Goal: Task Accomplishment & Management: Manage account settings

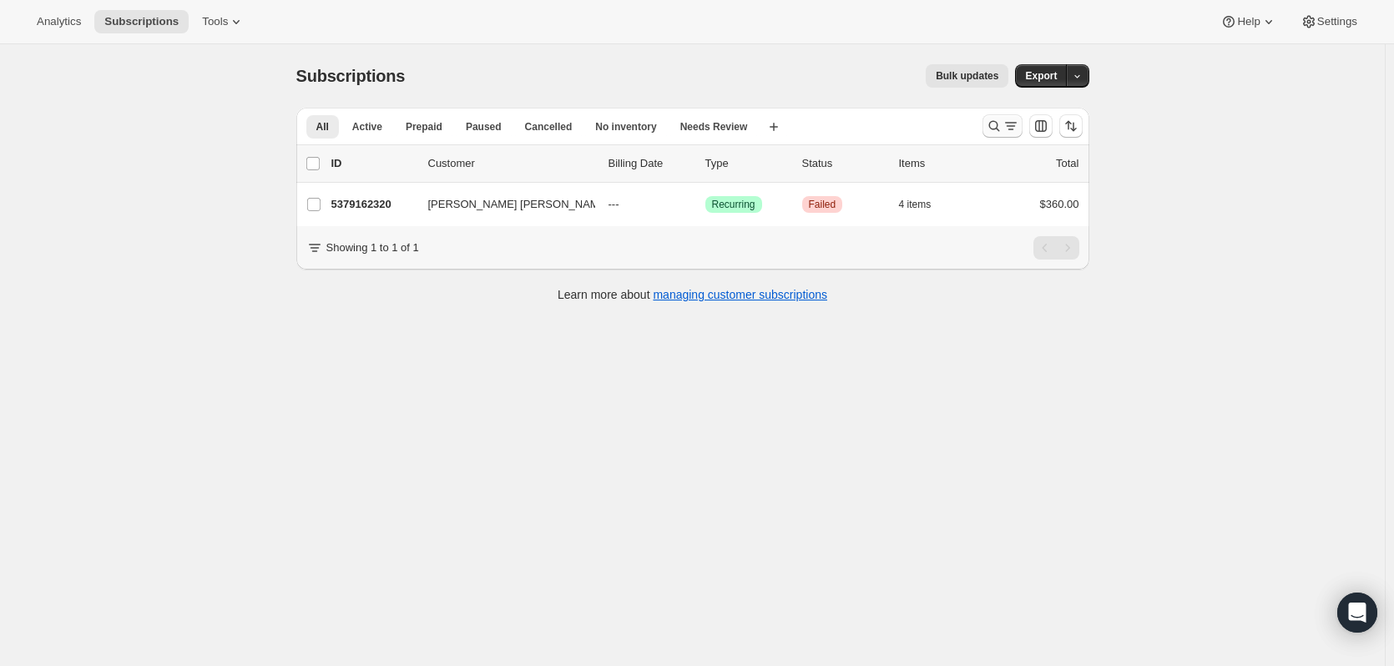
click at [1000, 126] on icon "Search and filter results" at bounding box center [994, 126] width 17 height 17
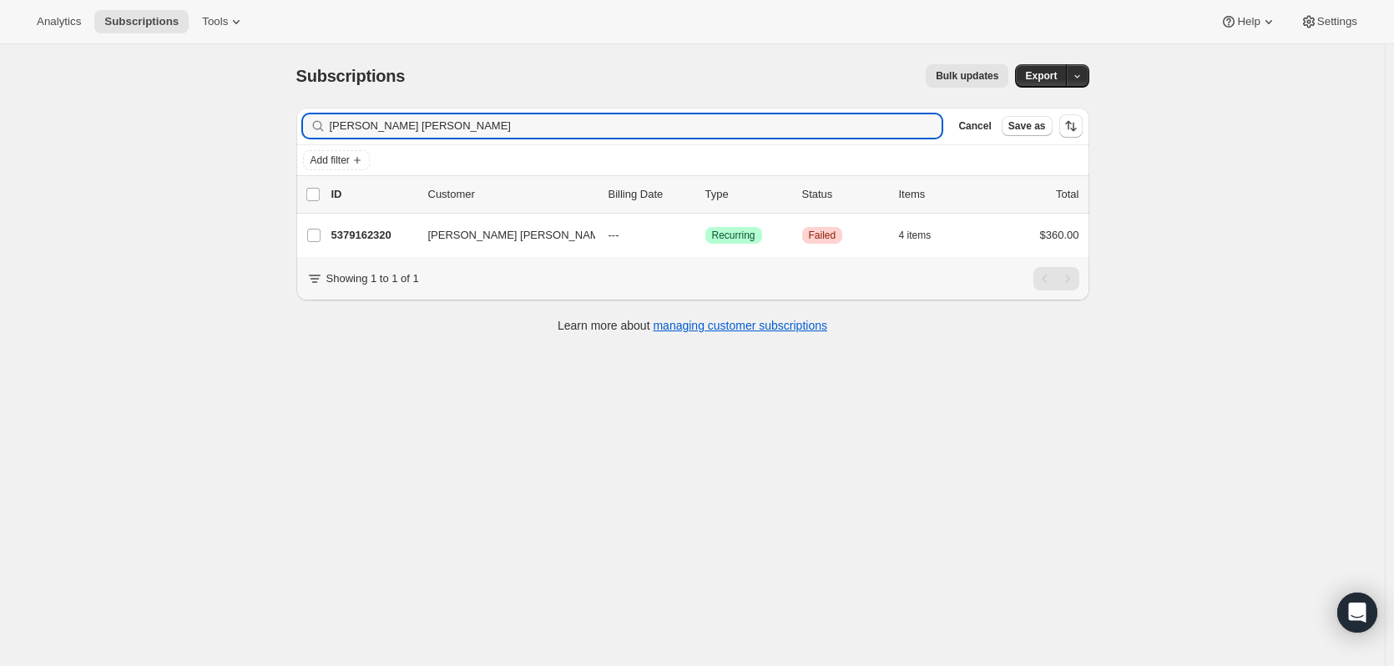
drag, startPoint x: 732, startPoint y: 128, endPoint x: 275, endPoint y: 109, distance: 457.9
click at [275, 109] on div "Subscriptions. This page is ready Subscriptions Bulk updates More actions Bulk …" at bounding box center [692, 377] width 1385 height 666
type input "[PERSON_NAME]"
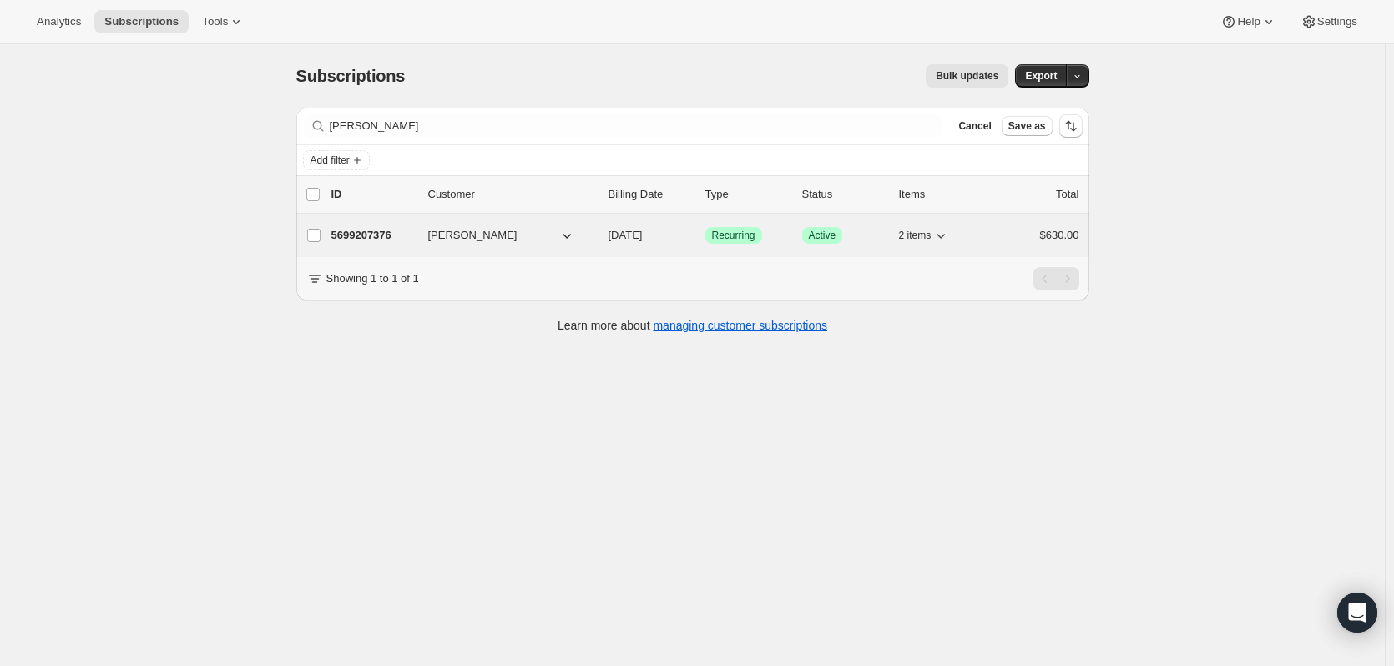
click at [387, 235] on p "5699207376" at bounding box center [372, 235] width 83 height 17
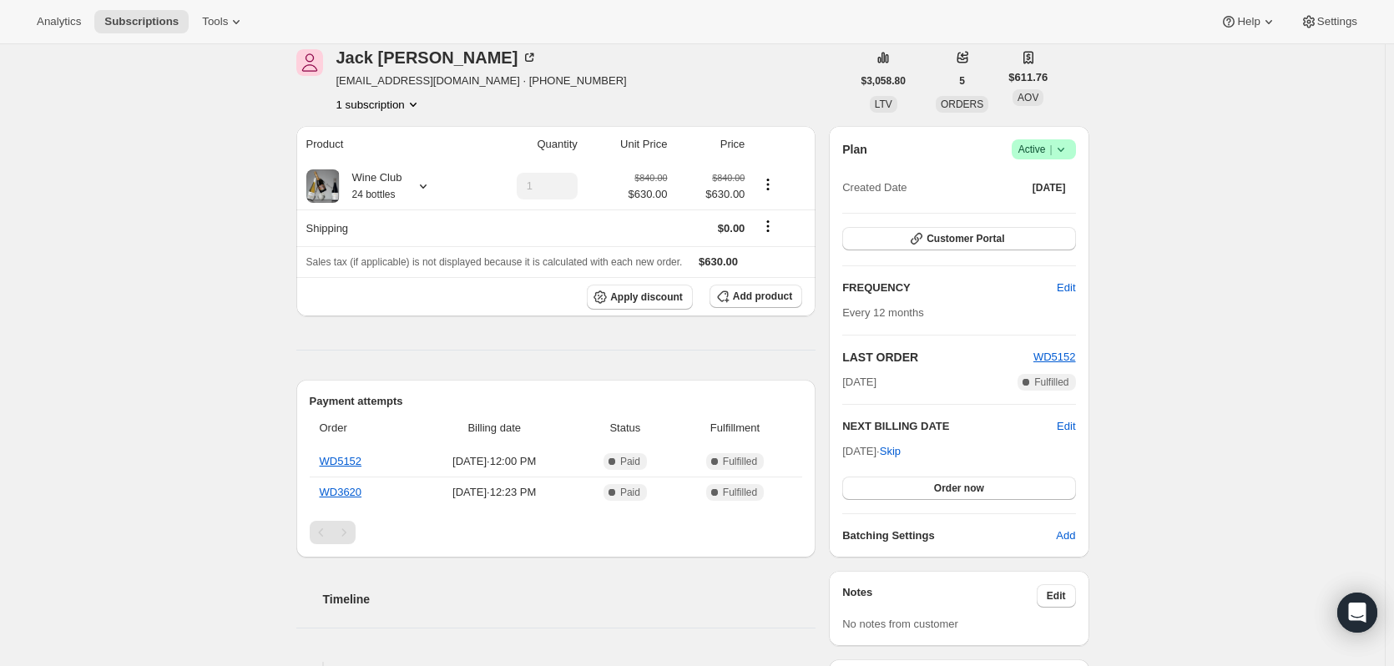
scroll to position [34, 0]
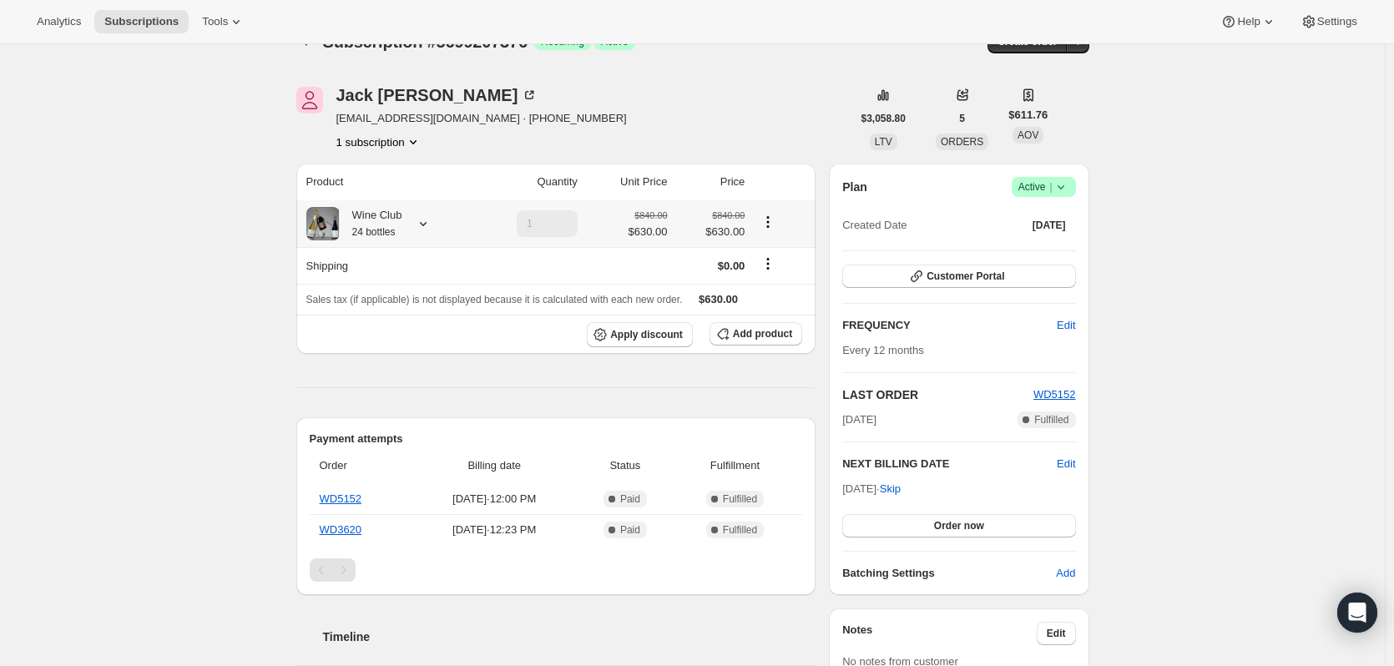
click at [429, 228] on icon at bounding box center [423, 223] width 17 height 17
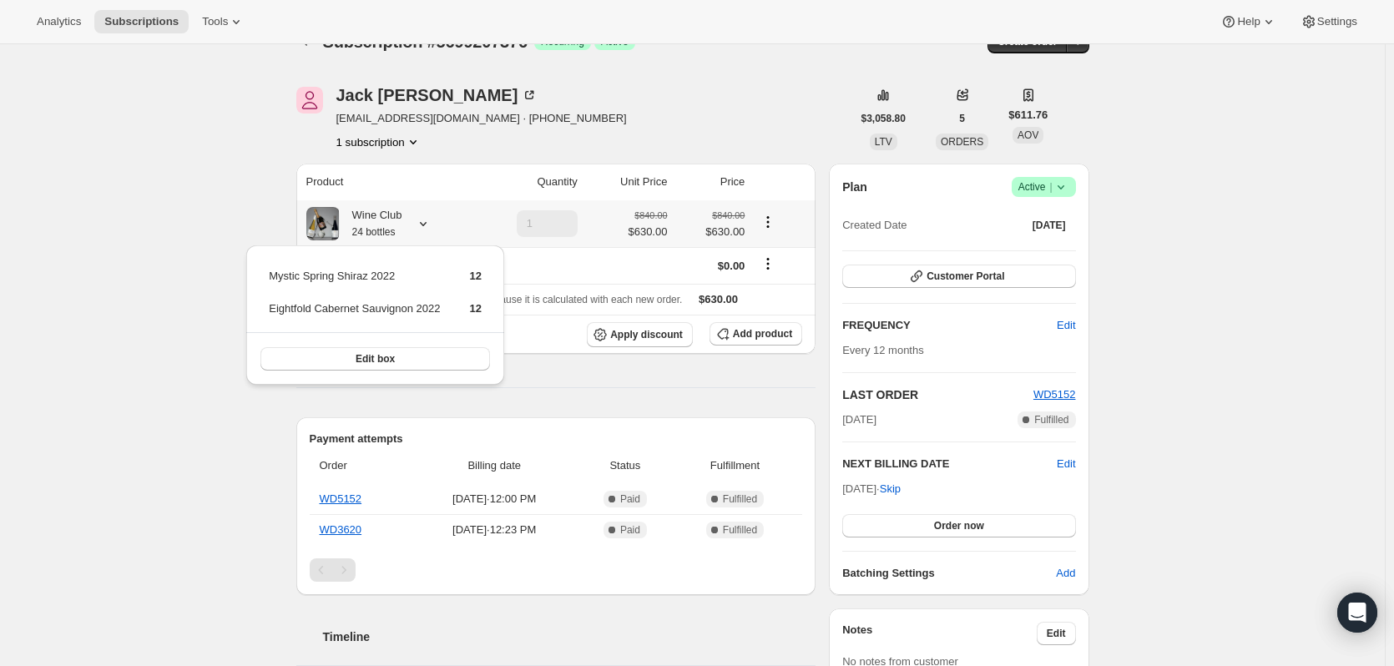
click at [429, 228] on icon at bounding box center [423, 223] width 17 height 17
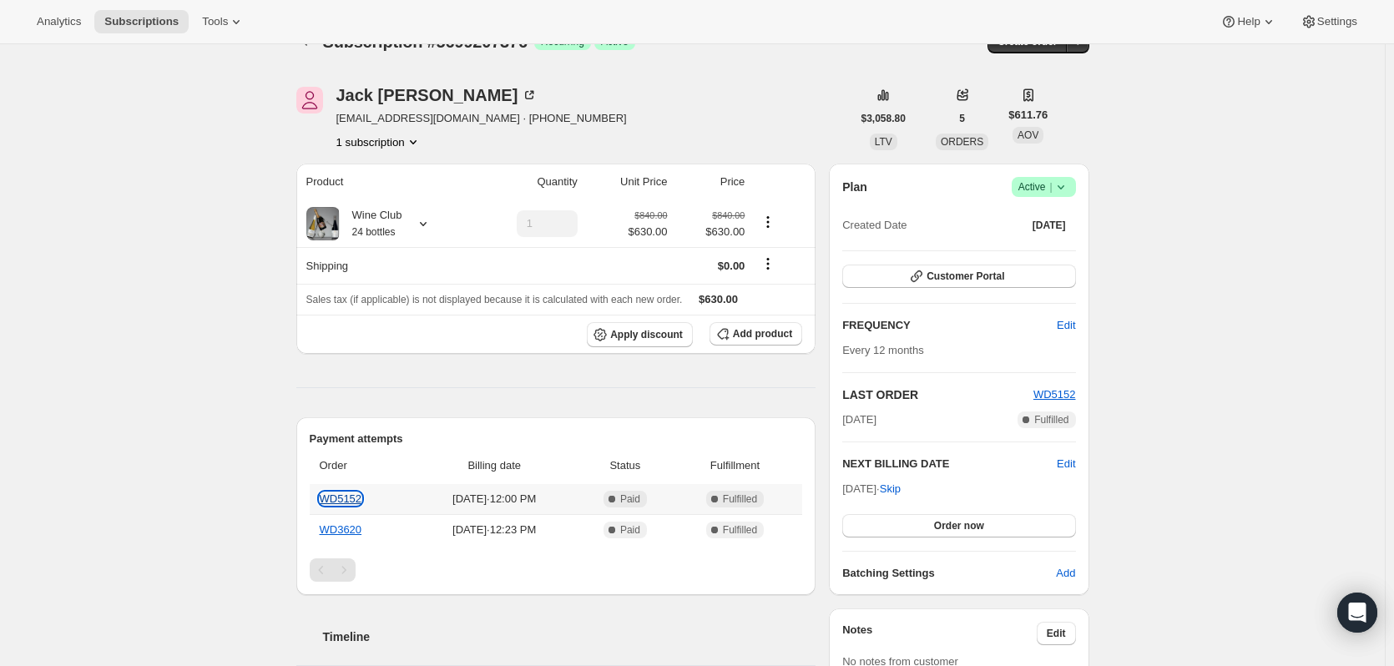
click at [358, 500] on link "WD5152" at bounding box center [341, 499] width 43 height 13
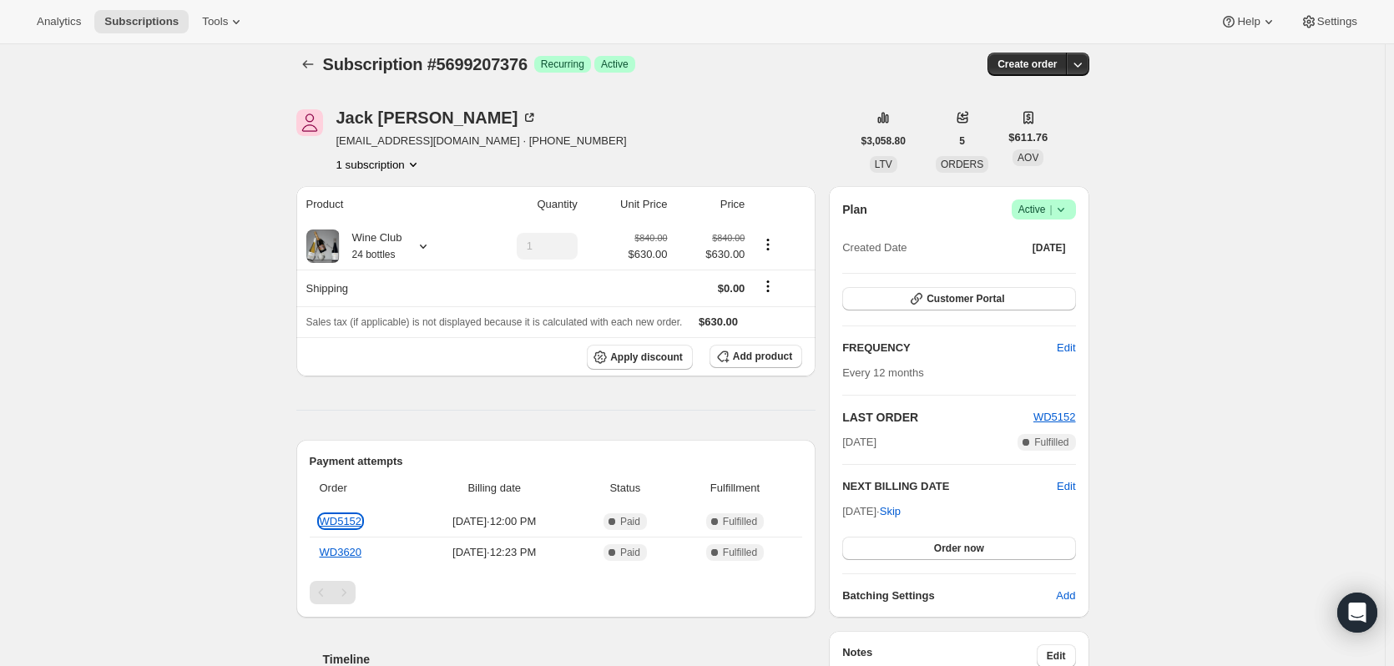
scroll to position [0, 0]
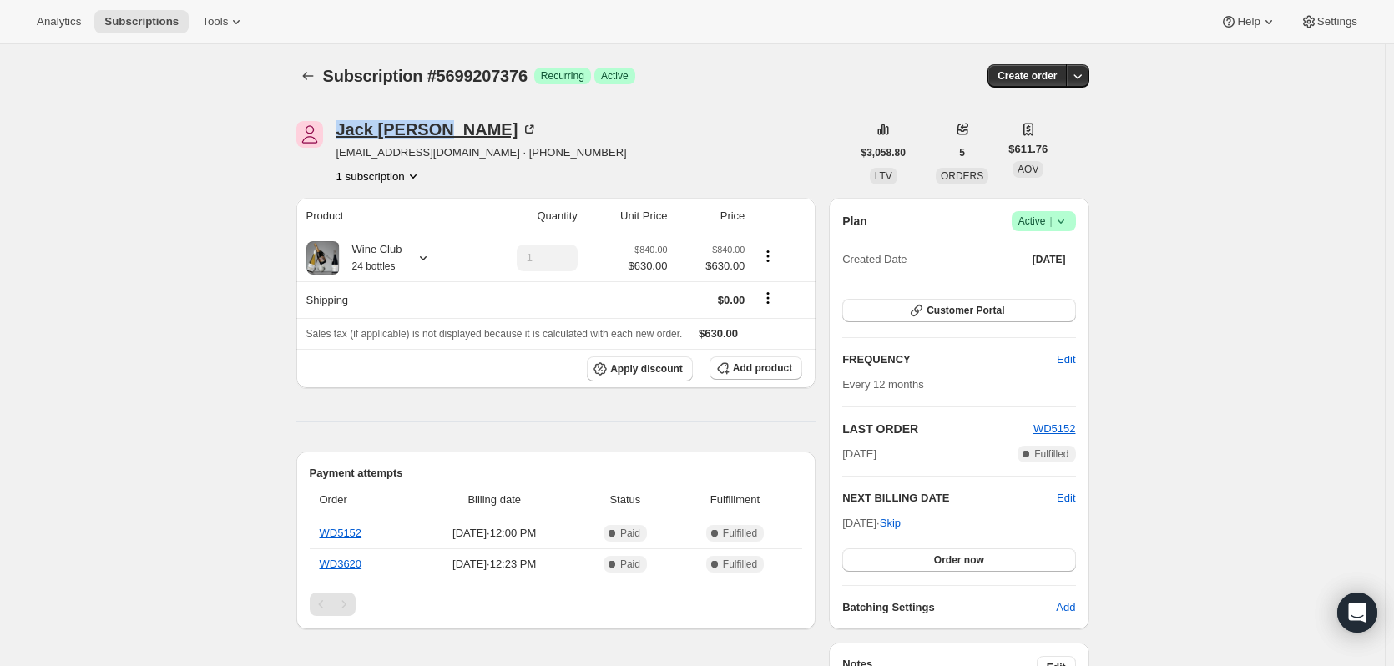
drag, startPoint x: 454, startPoint y: 129, endPoint x: 343, endPoint y: 132, distance: 111.1
click at [343, 132] on div "[PERSON_NAME]" at bounding box center [437, 129] width 202 height 17
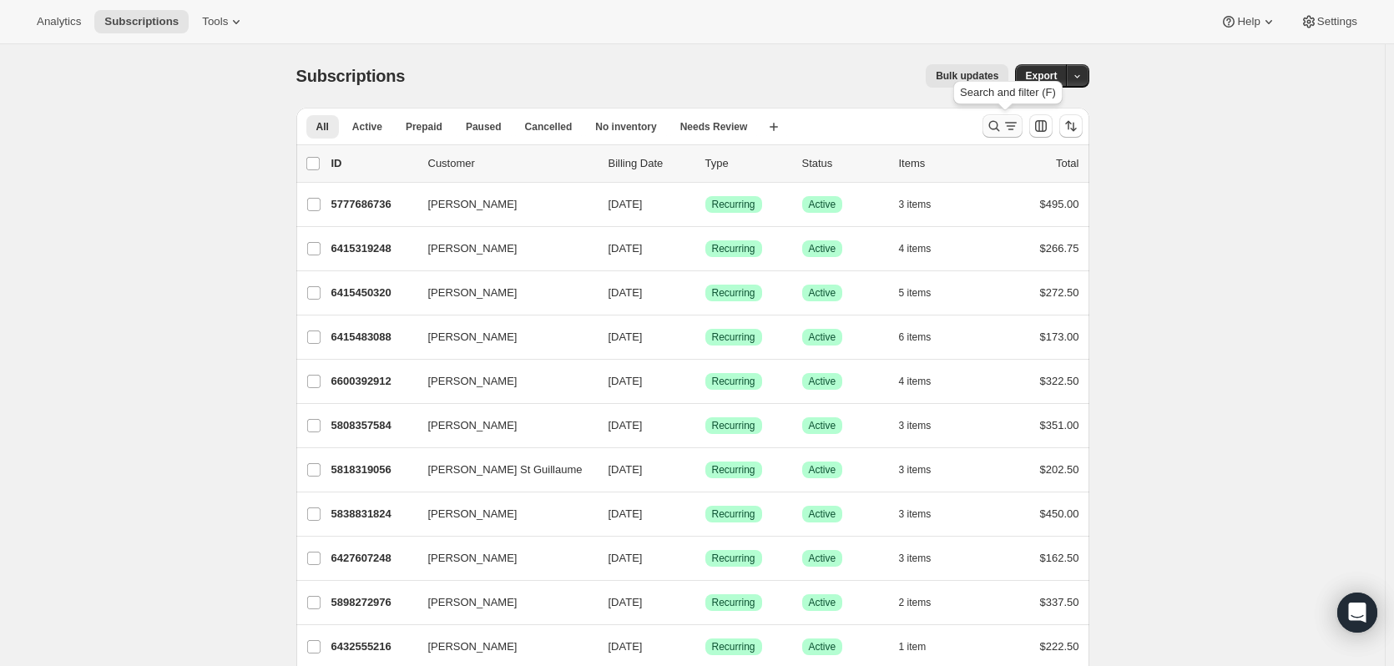
click at [997, 129] on icon "Search and filter results" at bounding box center [994, 126] width 11 height 11
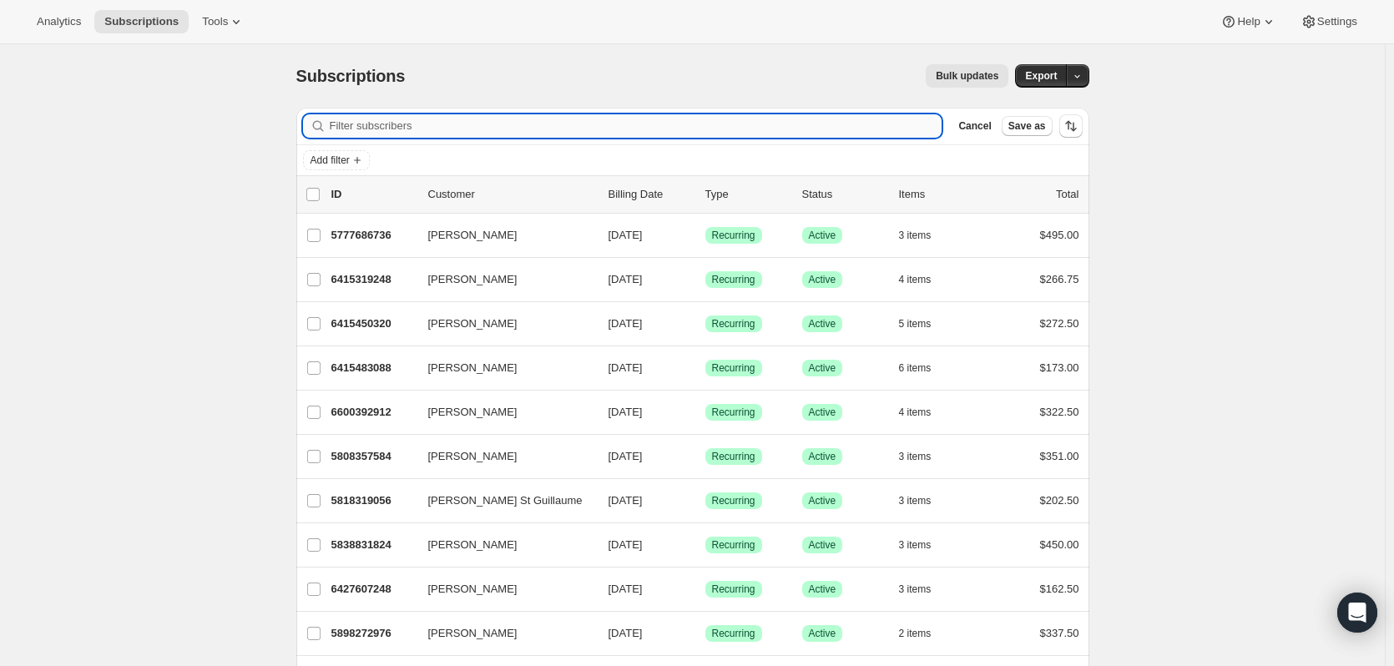
click at [841, 126] on input "Filter subscribers" at bounding box center [636, 125] width 613 height 23
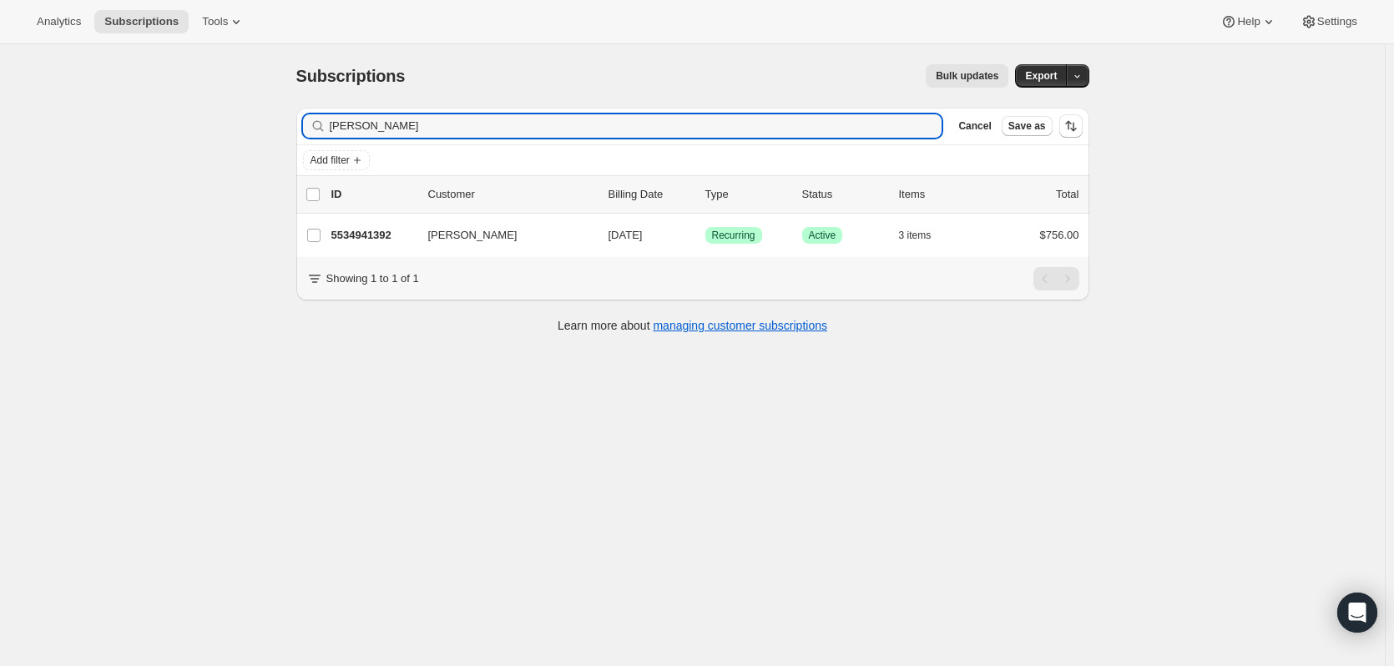
type input "yolanda t"
